Goal: Information Seeking & Learning: Learn about a topic

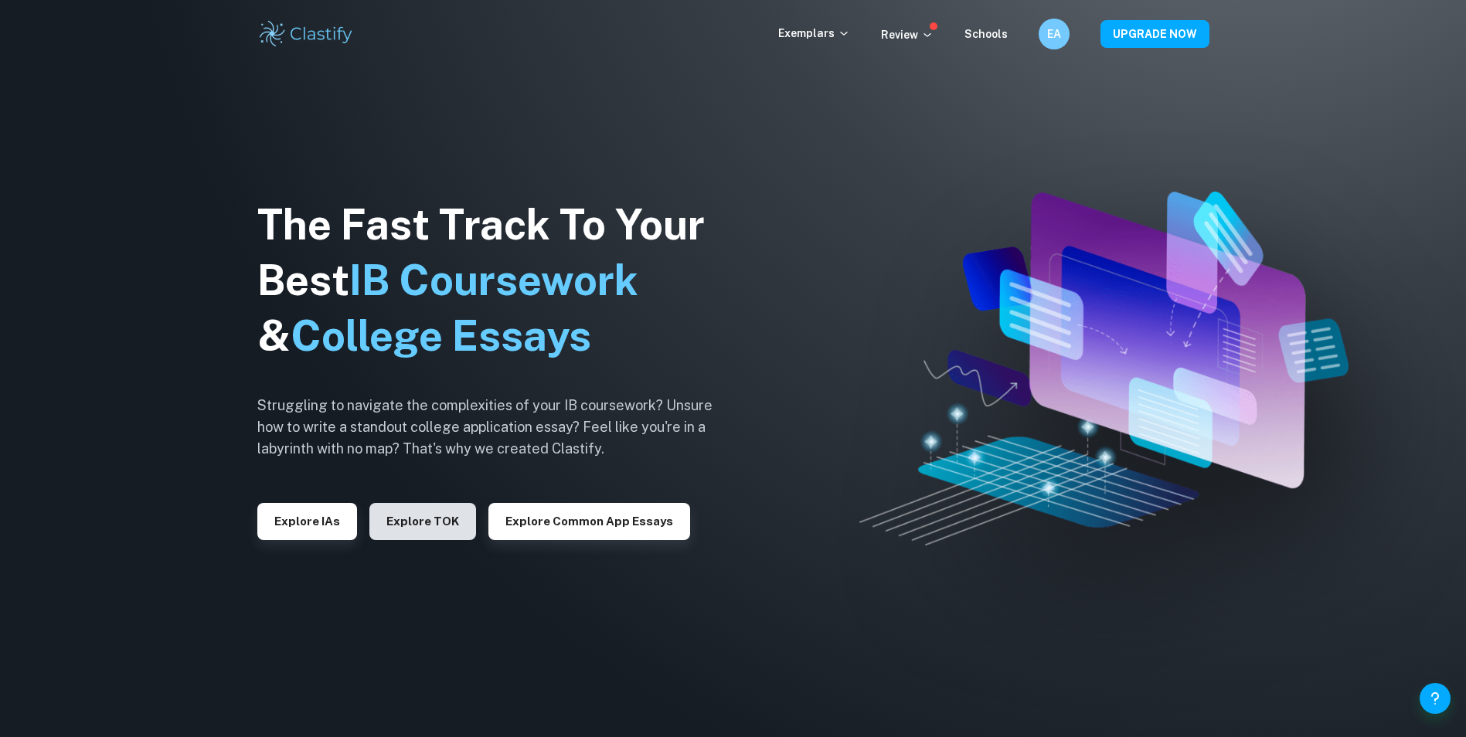
click at [403, 509] on button "Explore TOK" at bounding box center [422, 521] width 107 height 37
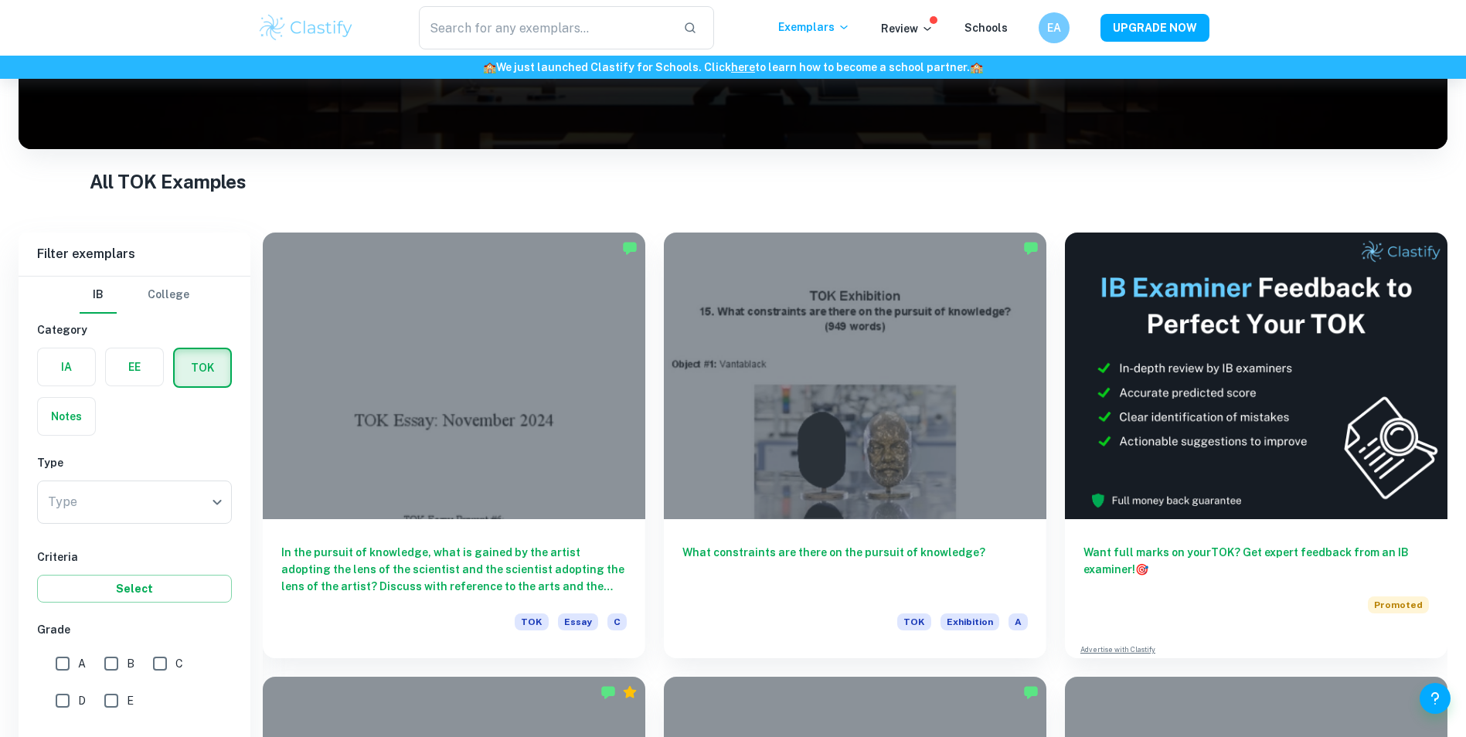
scroll to position [264, 0]
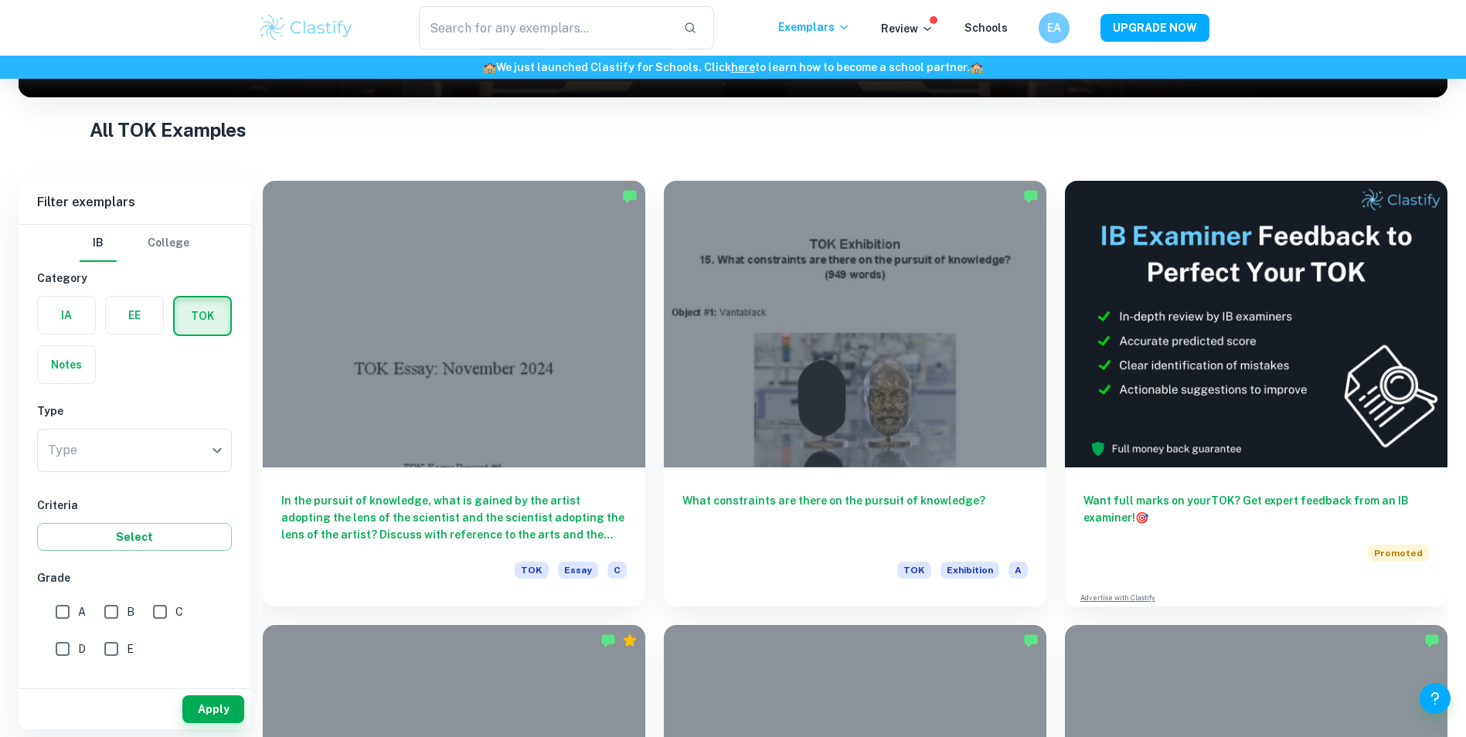
click at [64, 615] on input "A" at bounding box center [62, 612] width 31 height 31
checkbox input "true"
click at [209, 704] on button "Apply" at bounding box center [213, 710] width 62 height 28
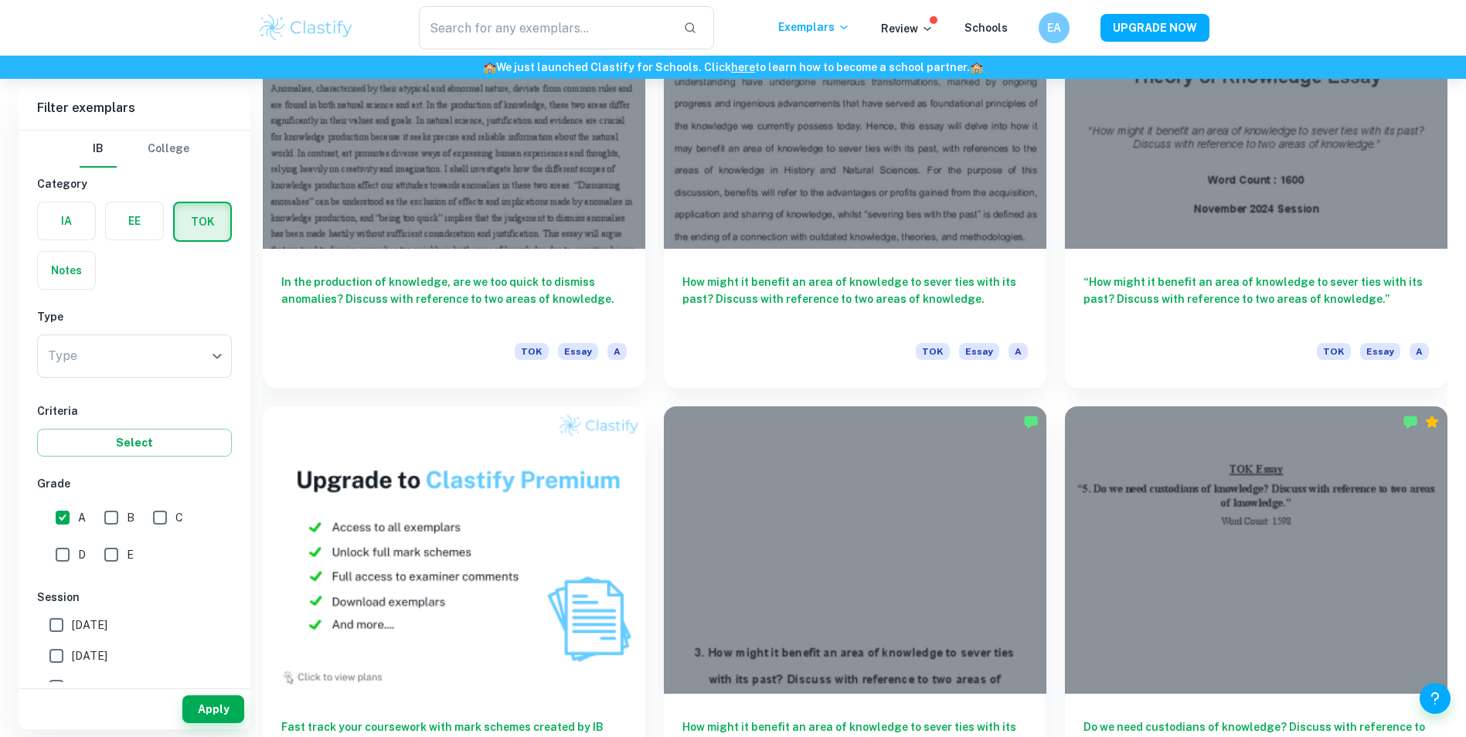
scroll to position [925, 0]
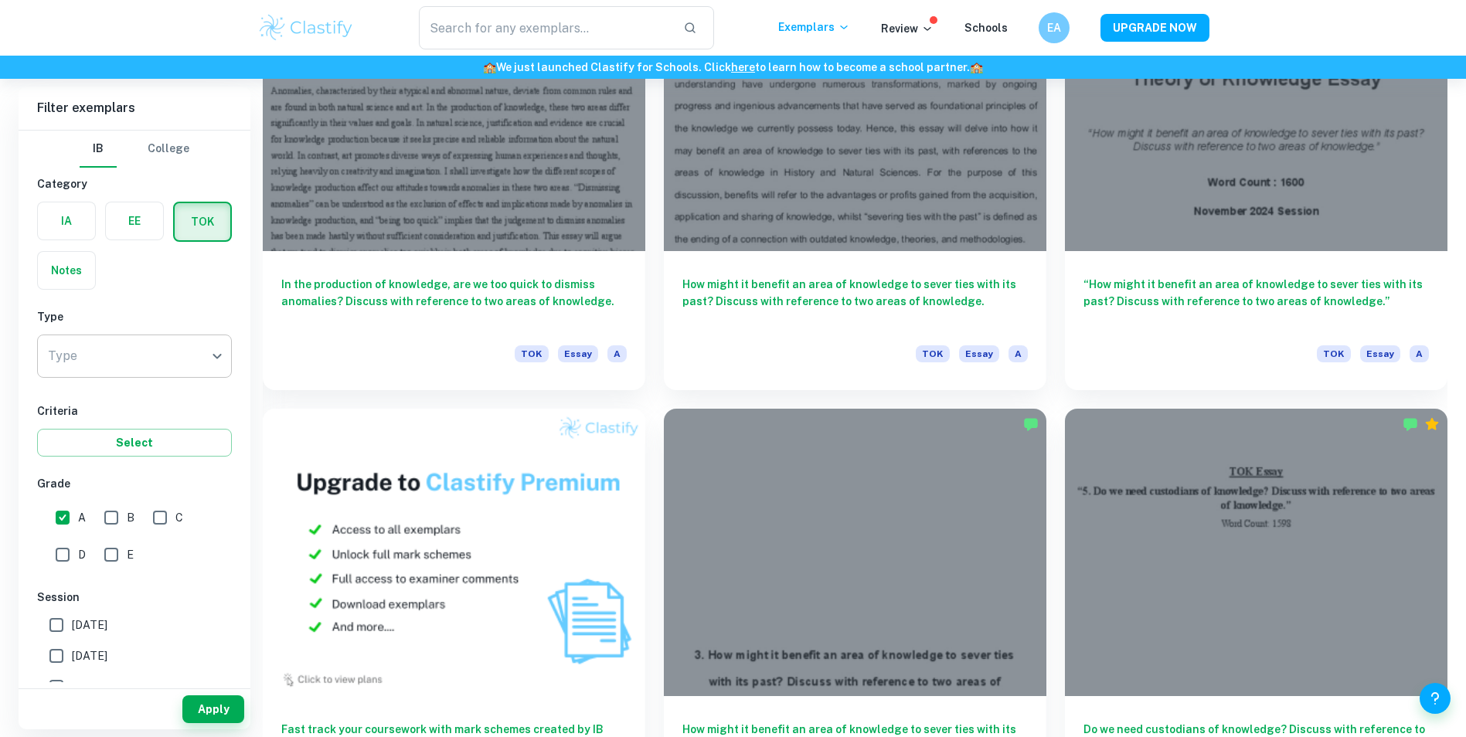
click at [104, 427] on li "Essay" at bounding box center [134, 426] width 195 height 28
type input "Essay"
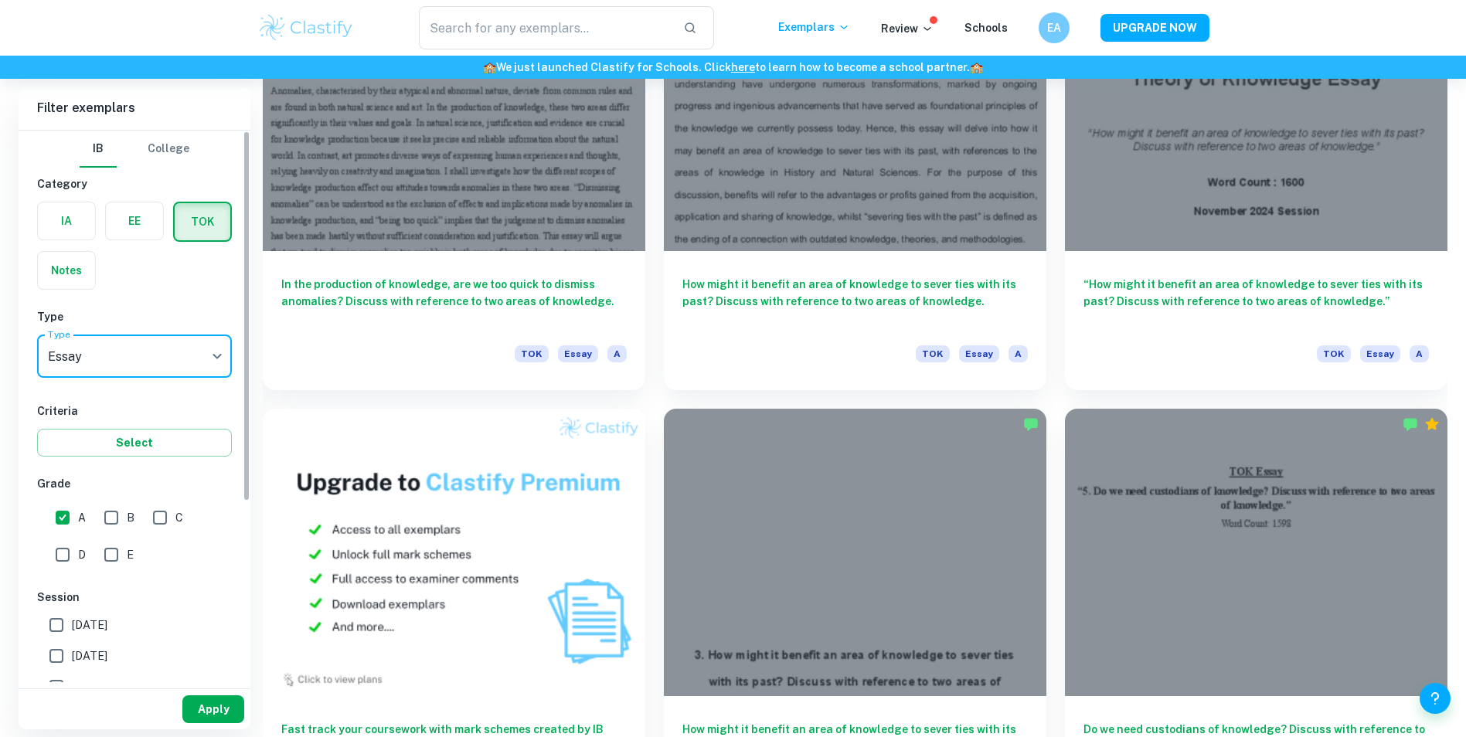
click at [211, 713] on button "Apply" at bounding box center [213, 710] width 62 height 28
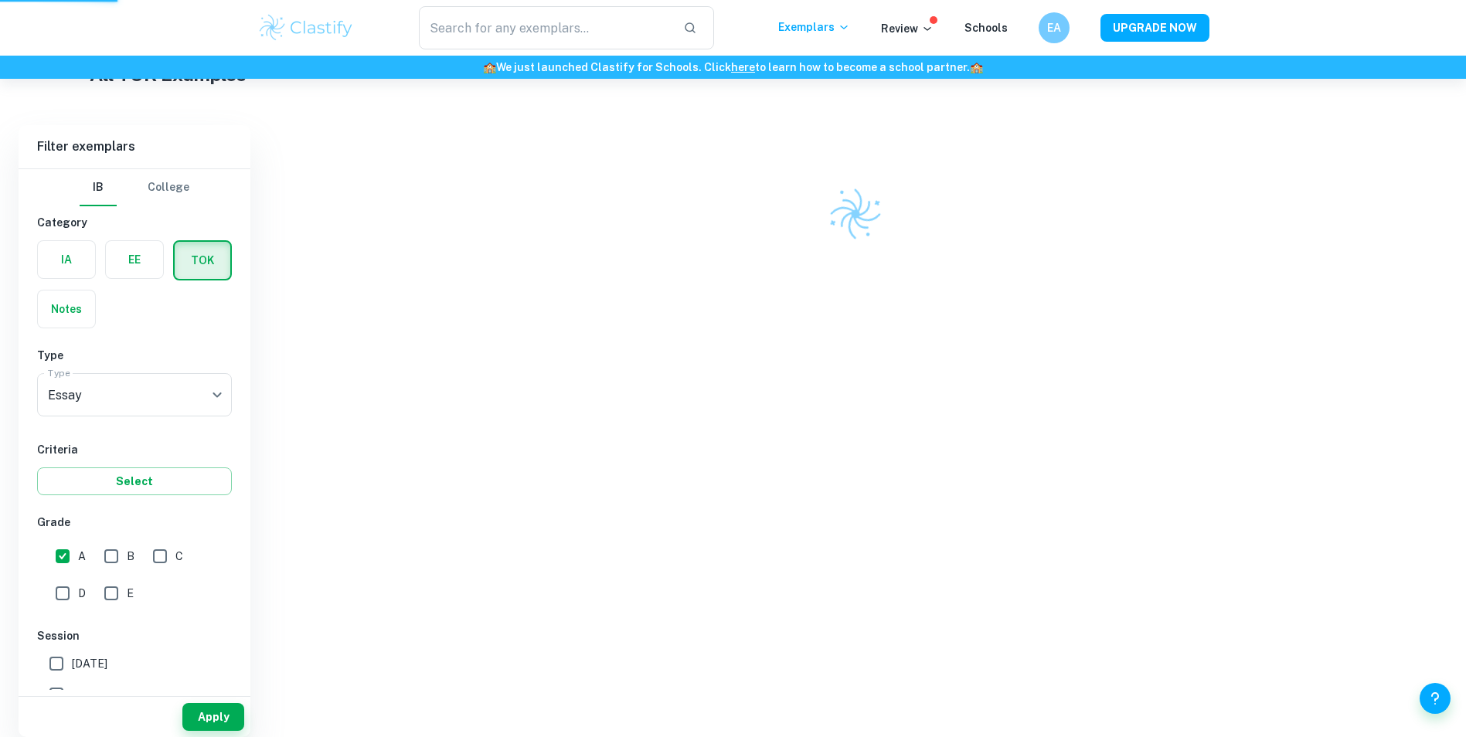
scroll to position [297, 0]
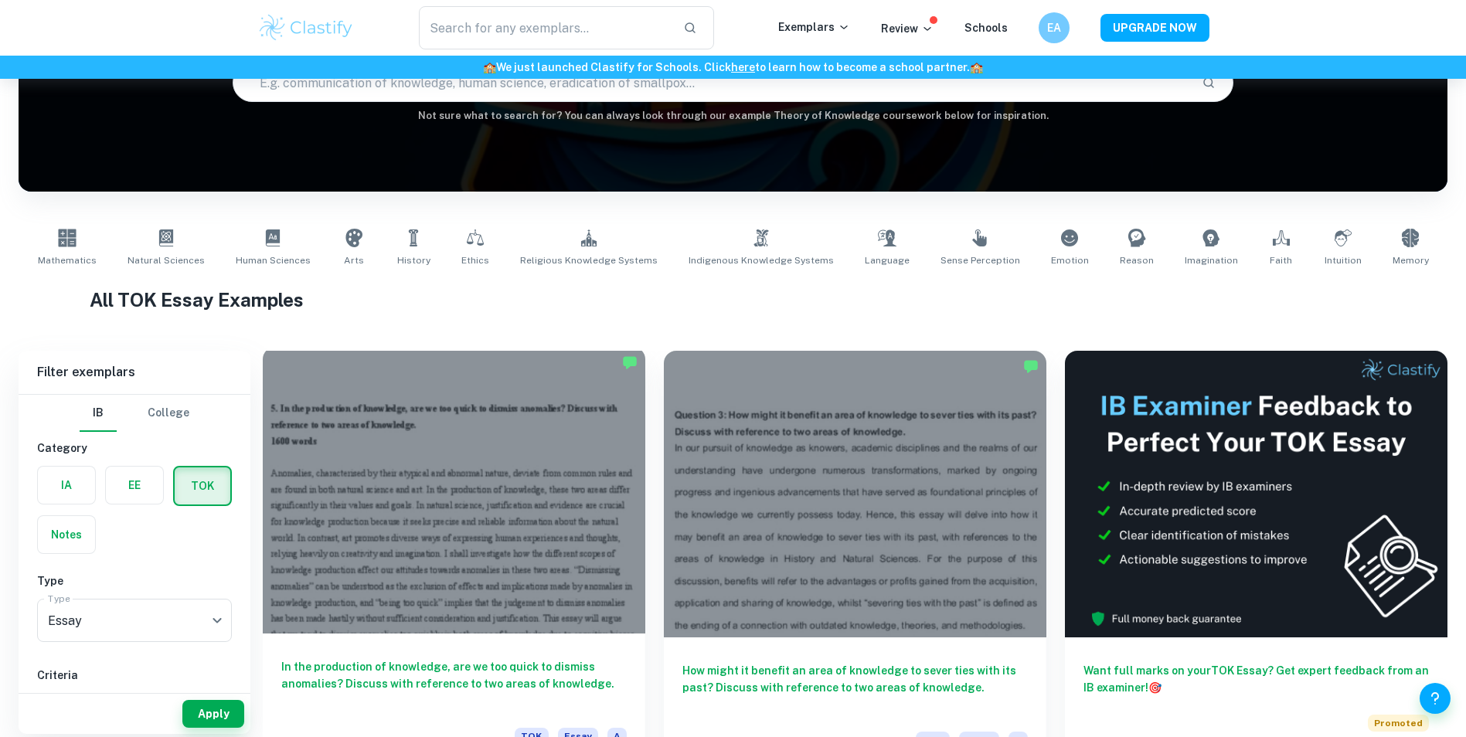
scroll to position [175, 0]
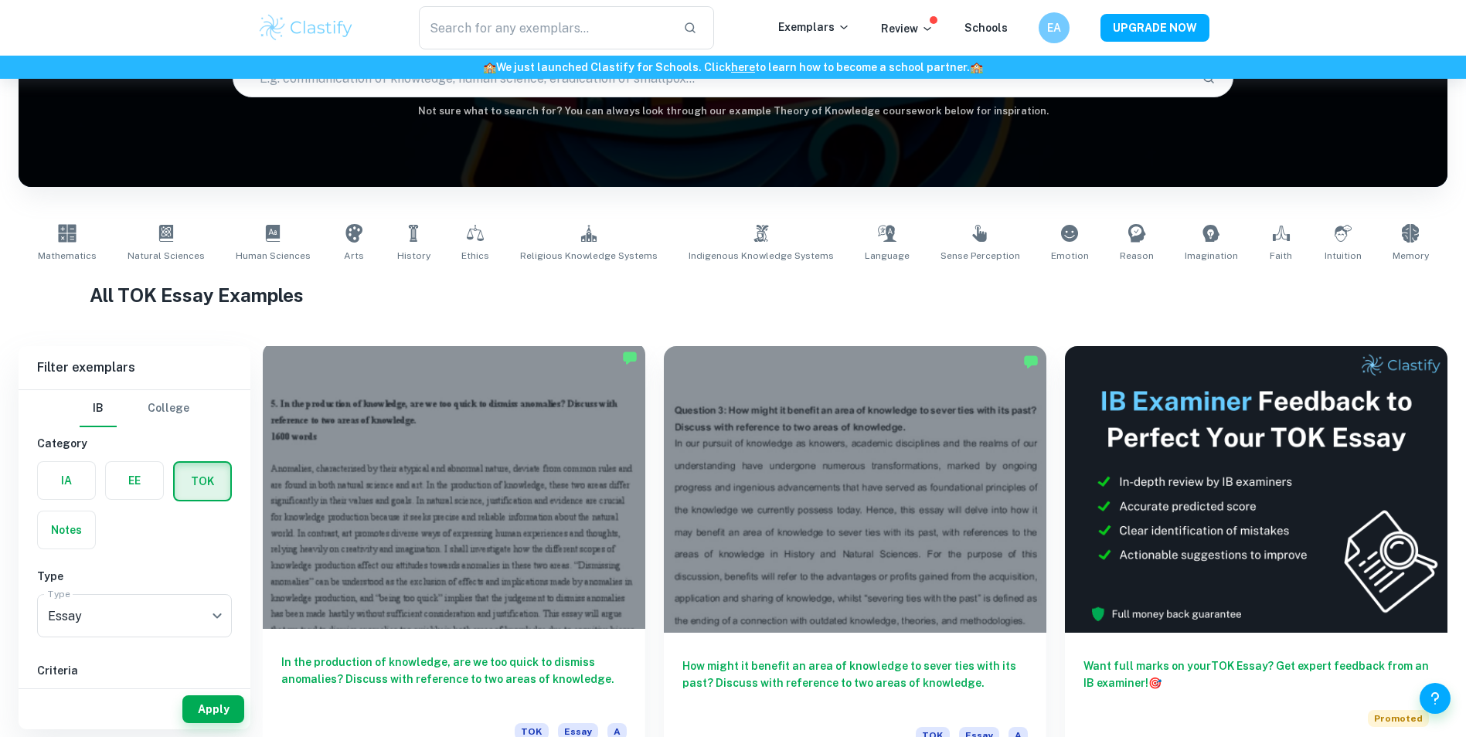
click at [516, 525] on div at bounding box center [454, 485] width 383 height 287
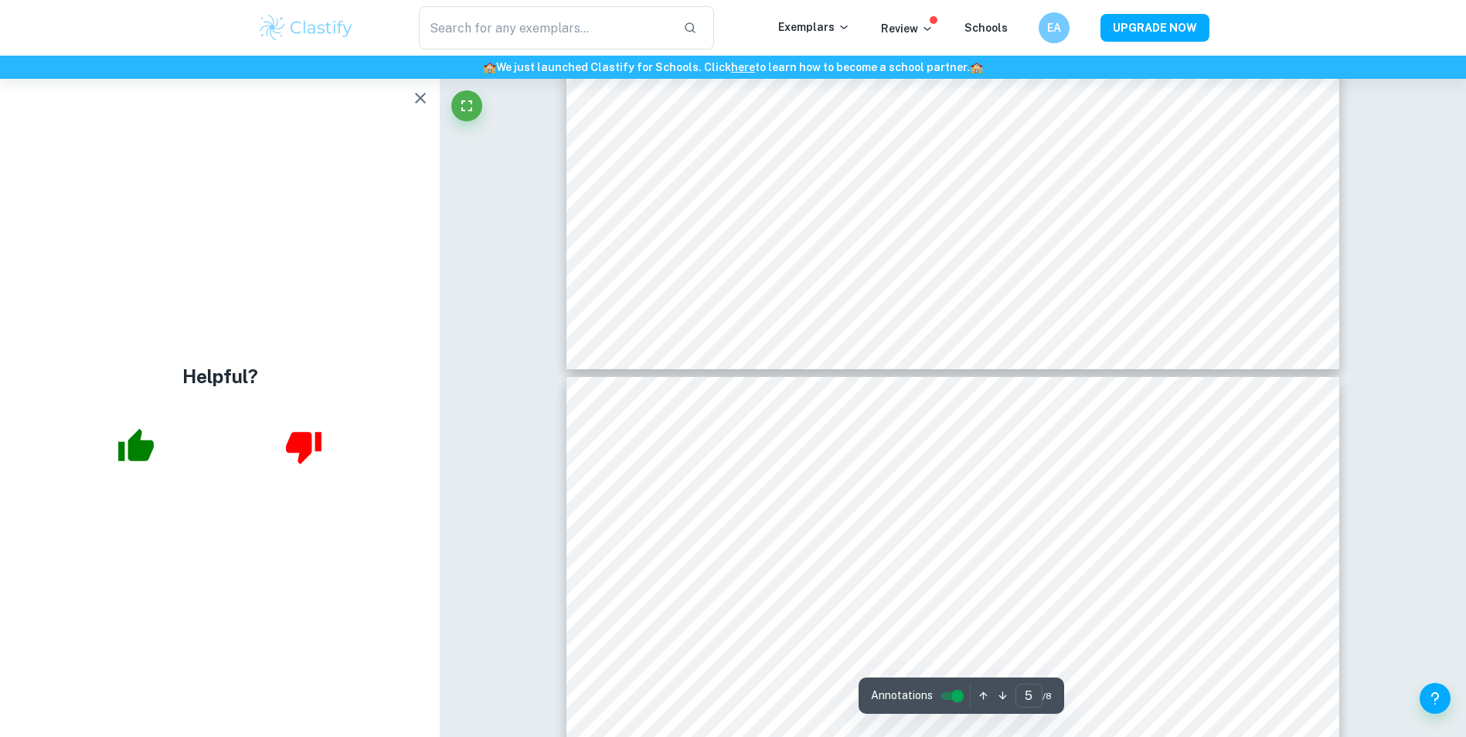
type input "6"
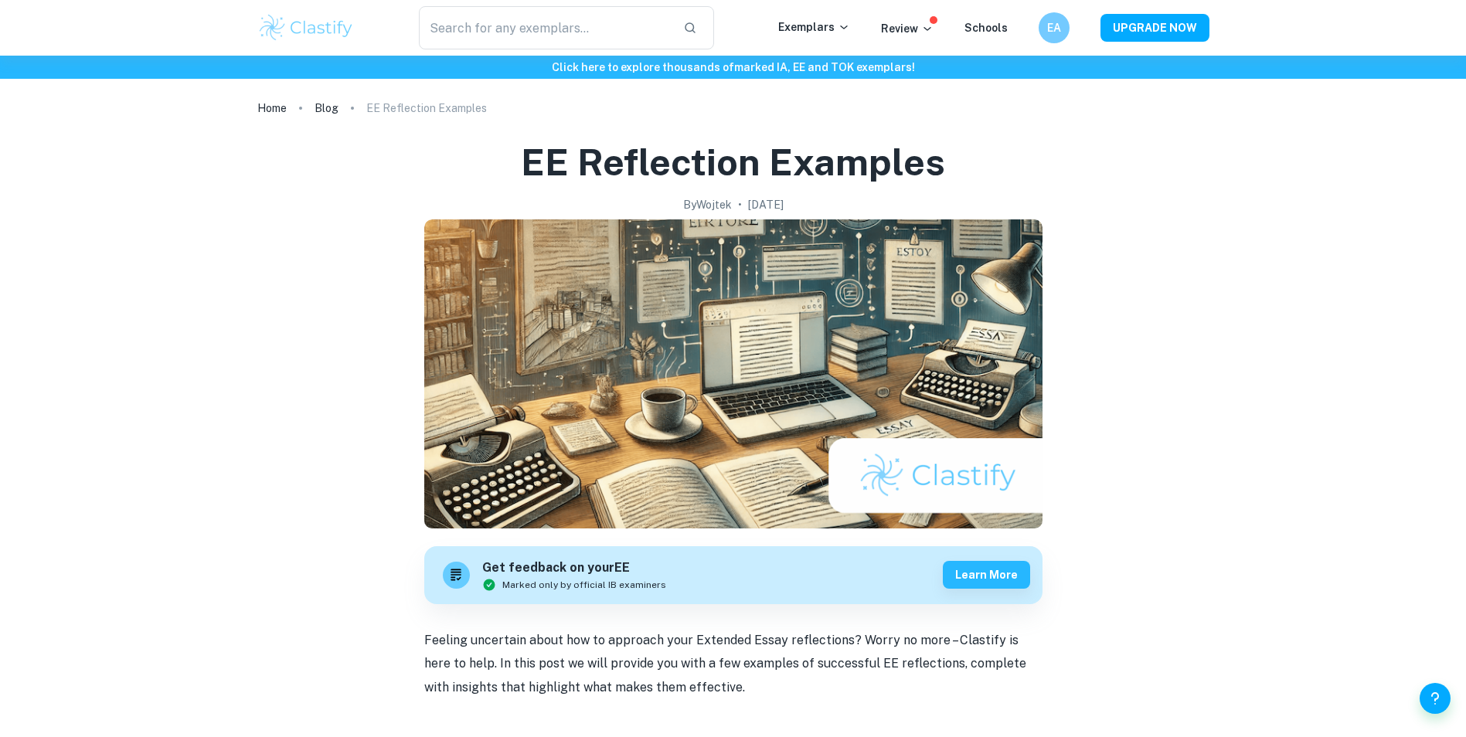
scroll to position [1022, 0]
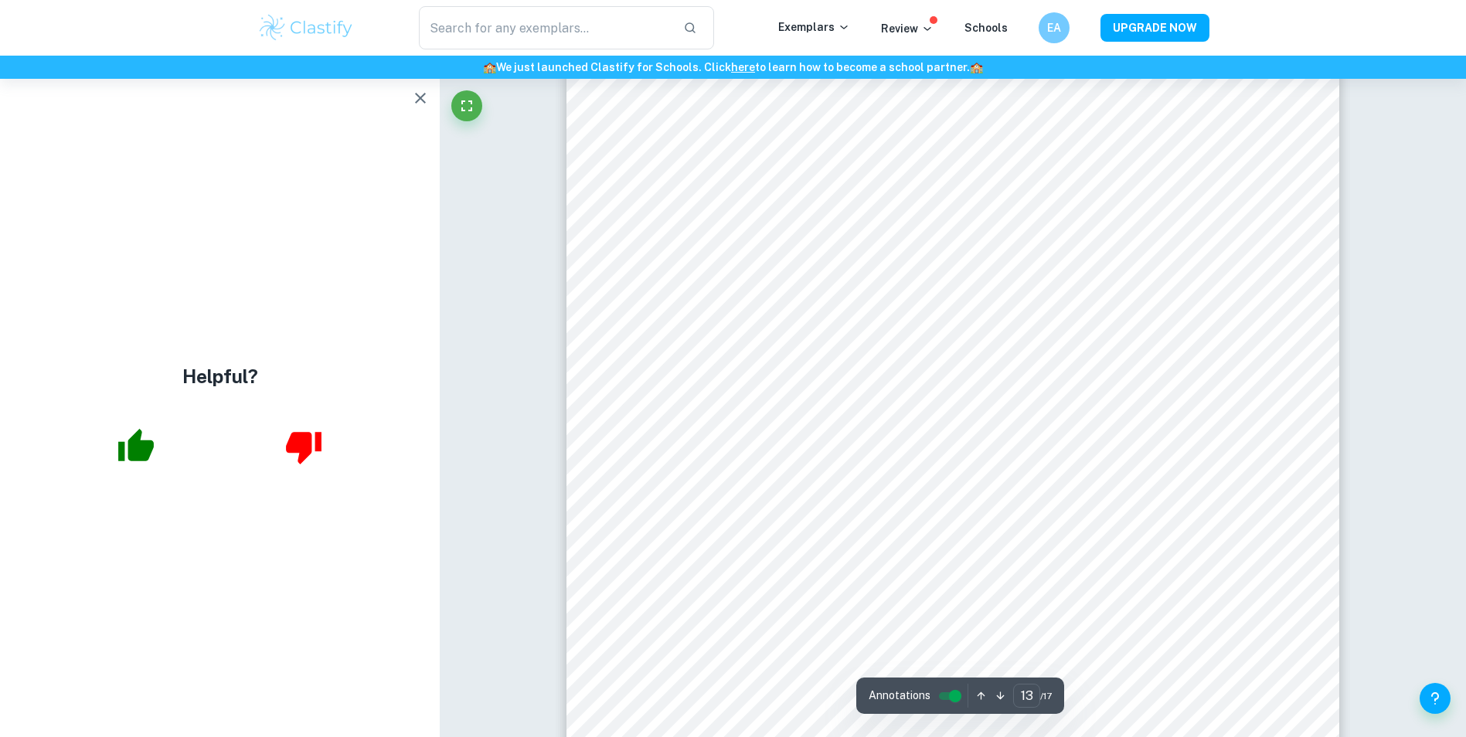
scroll to position [12717, 0]
